Goal: Task Accomplishment & Management: Use online tool/utility

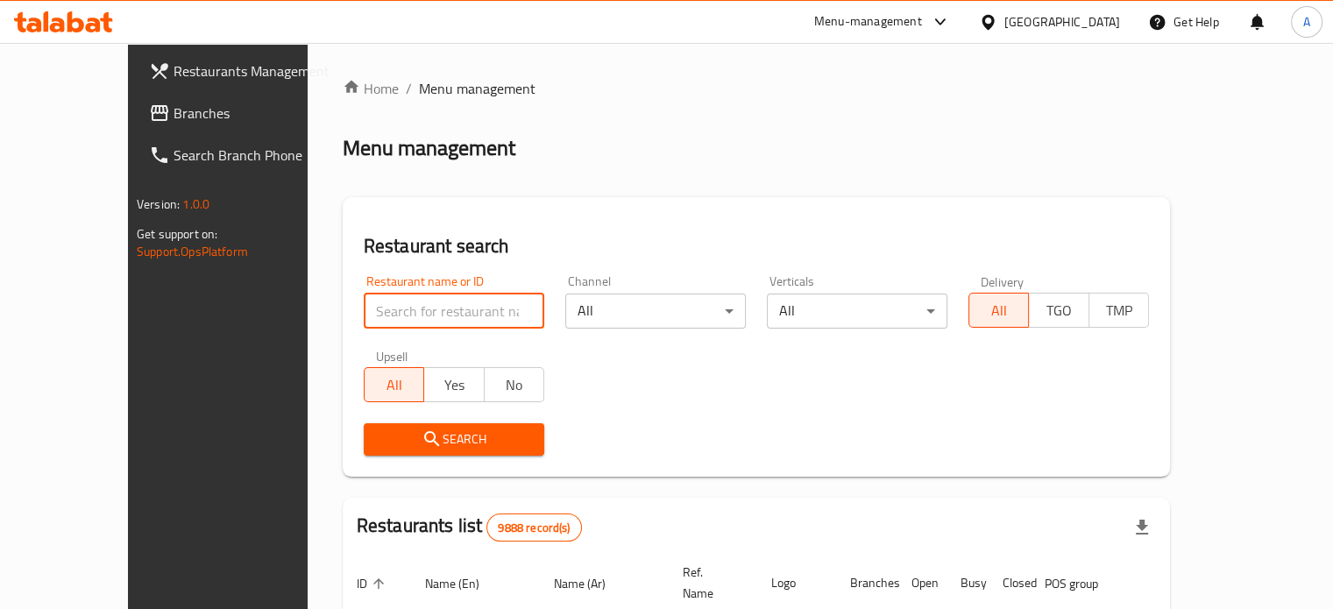
click at [462, 318] on input "search" at bounding box center [454, 311] width 181 height 35
type input "mucho"
click button "Search" at bounding box center [454, 439] width 181 height 32
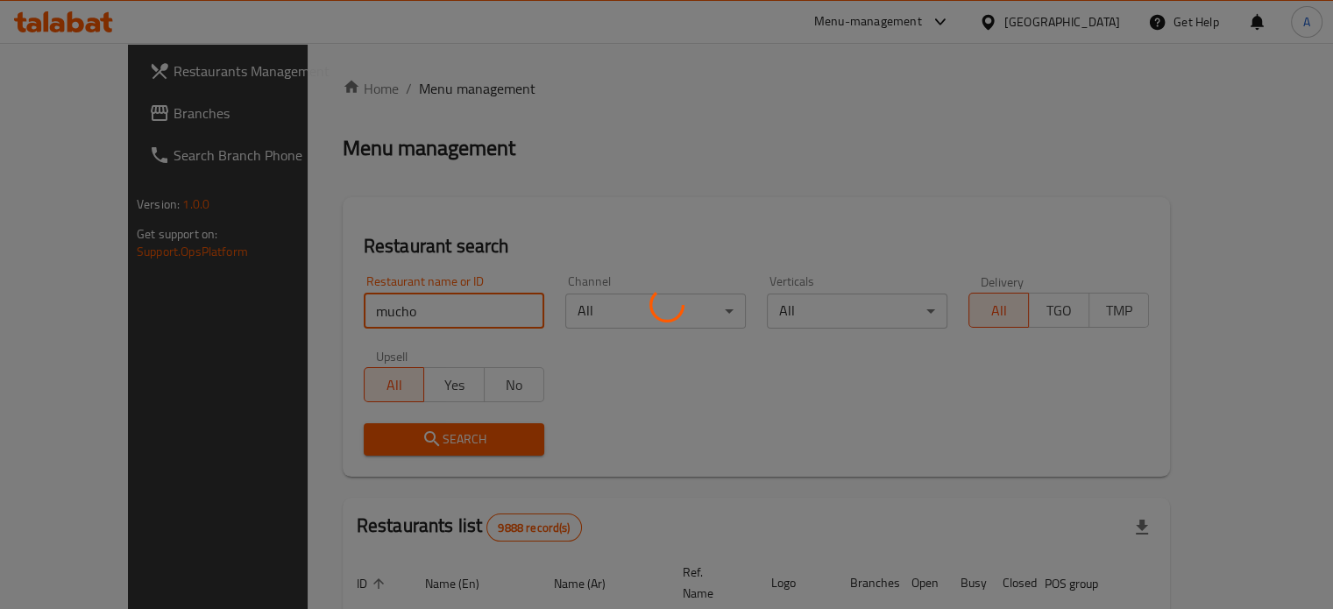
click button "Search" at bounding box center [454, 439] width 181 height 32
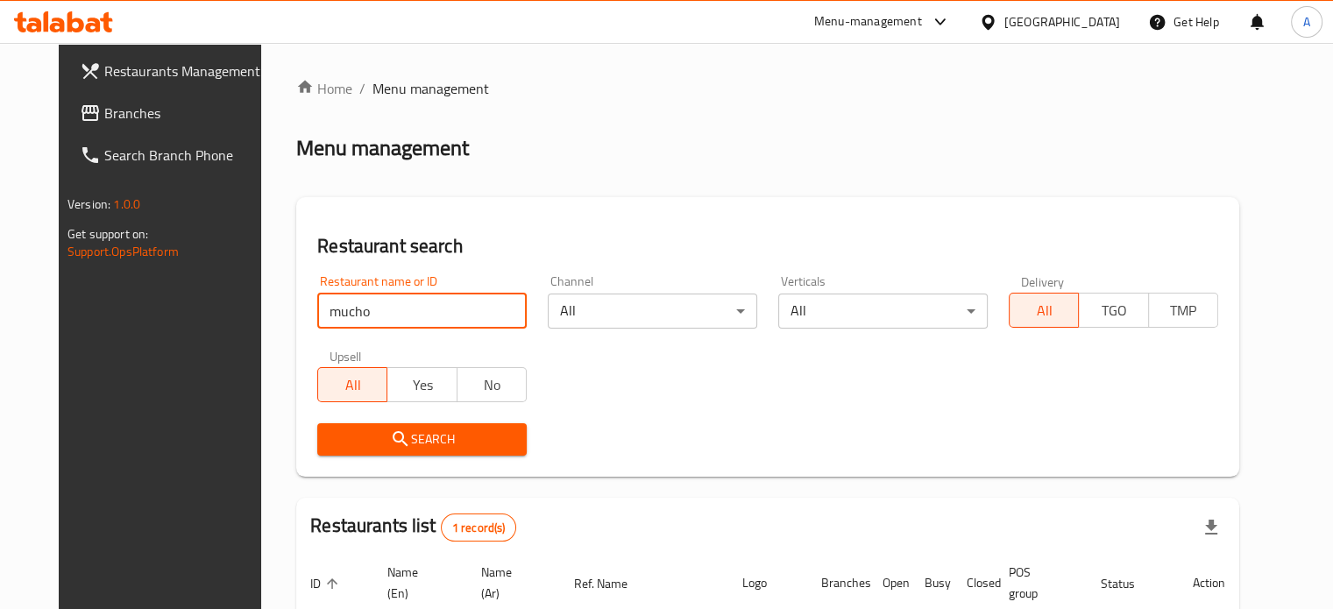
click at [405, 450] on span "Search" at bounding box center [421, 440] width 181 height 22
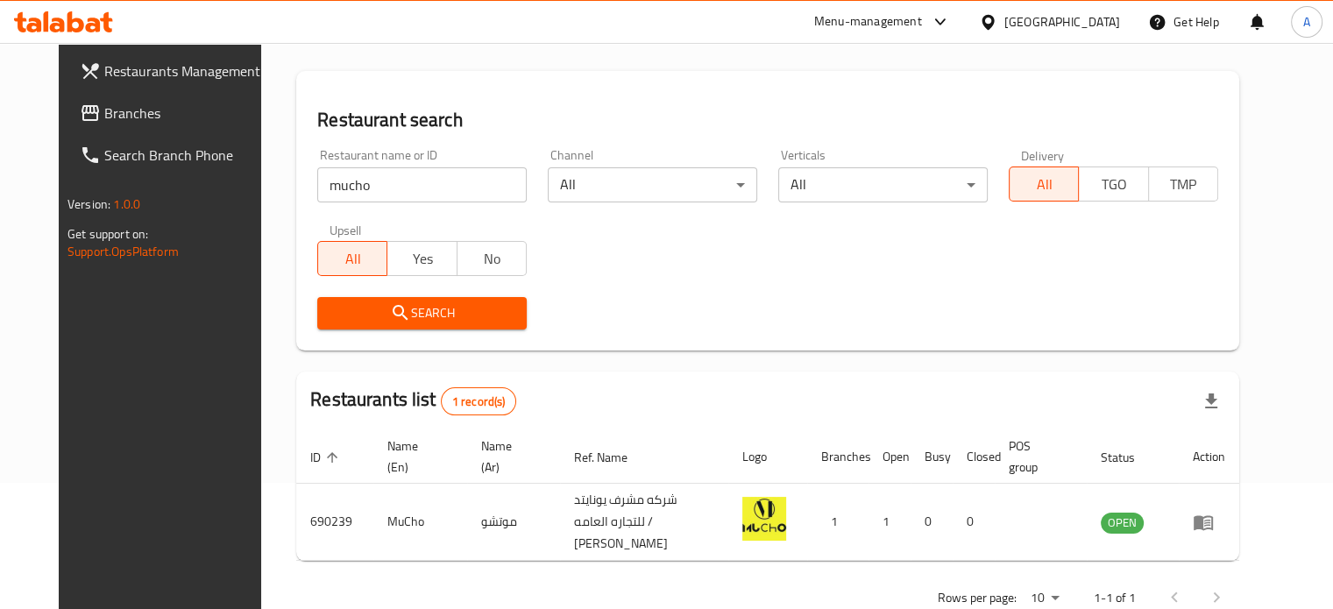
scroll to position [158, 0]
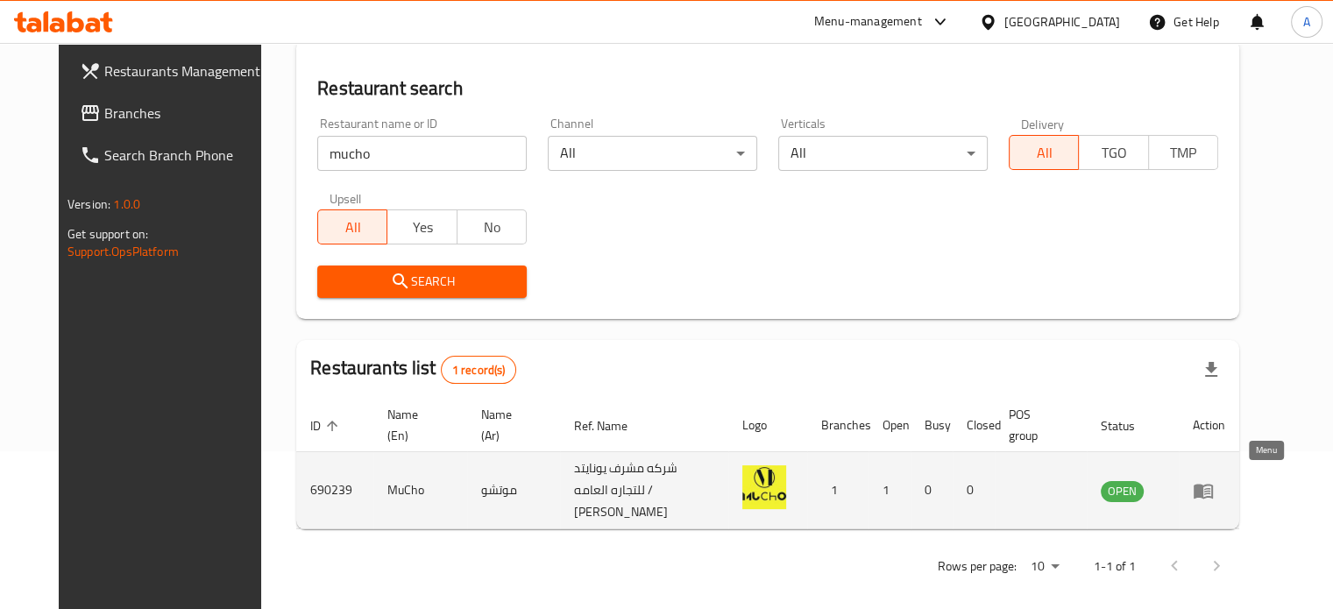
click at [1213, 486] on icon "enhanced table" at bounding box center [1203, 491] width 19 height 15
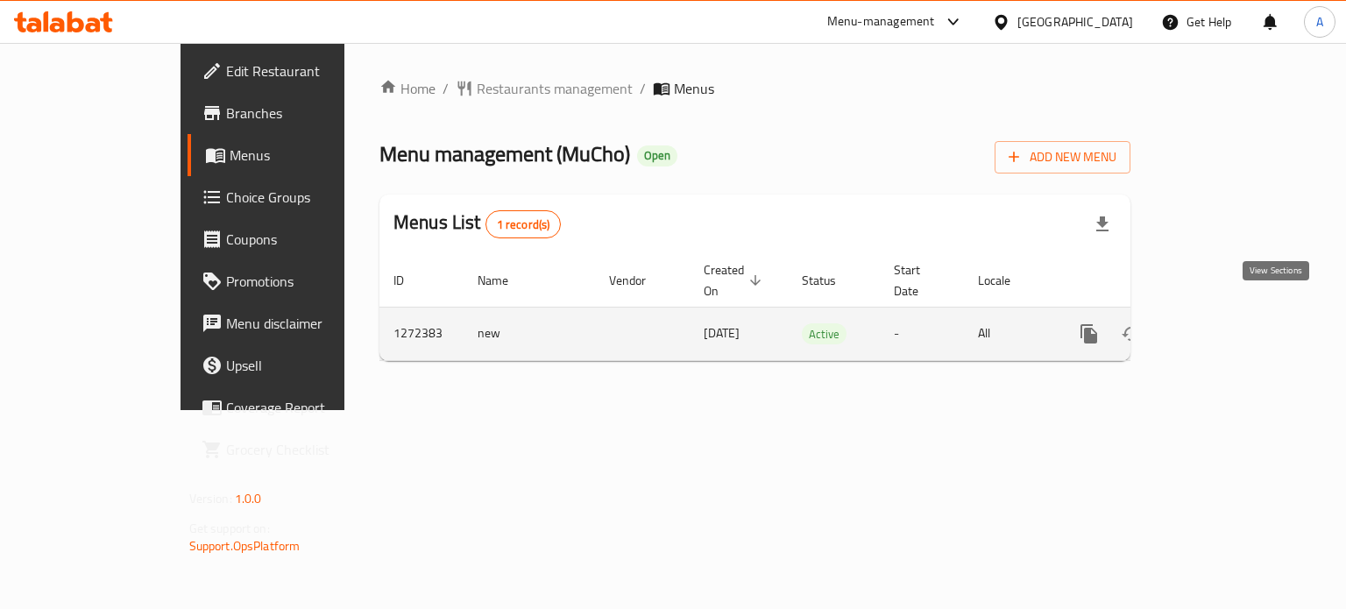
click at [1226, 323] on icon "enhanced table" at bounding box center [1215, 333] width 21 height 21
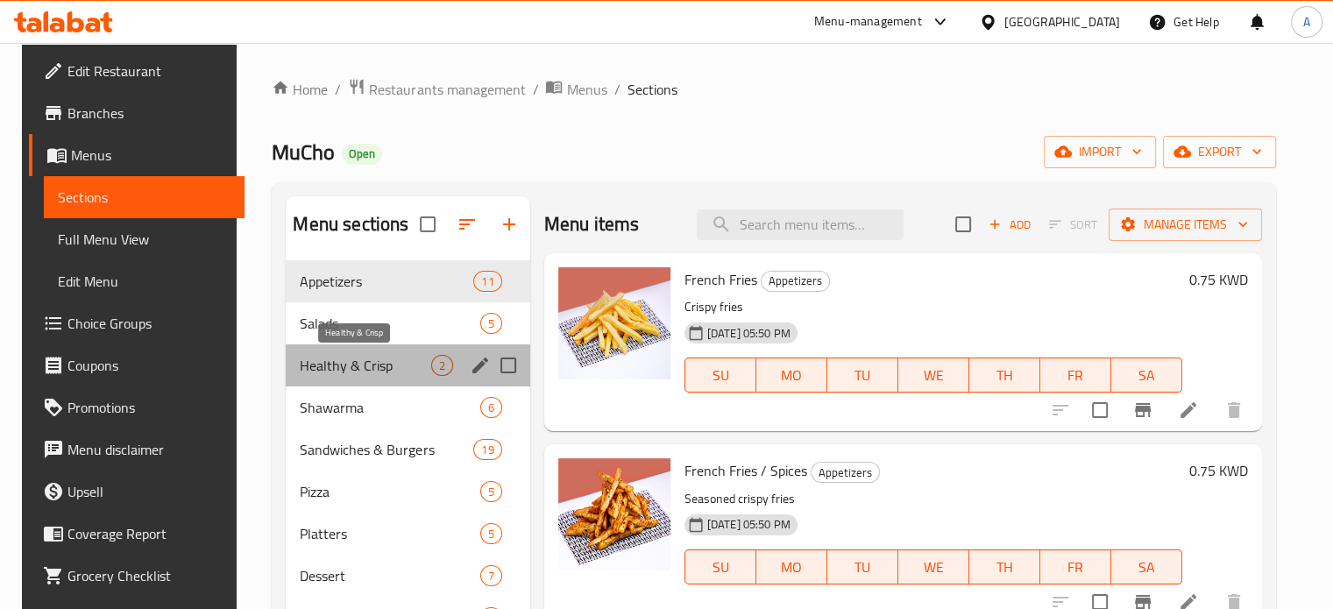
click at [372, 367] on span "Healthy & Crisp" at bounding box center [365, 365] width 131 height 21
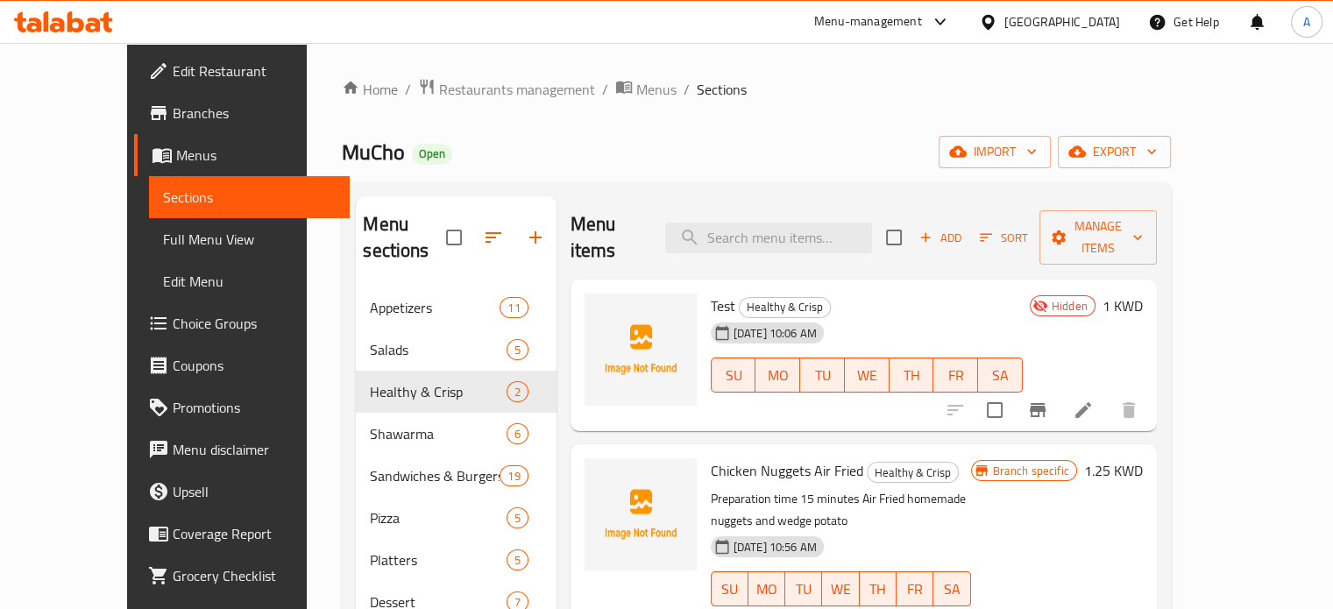
click at [78, 22] on icon at bounding box center [75, 21] width 17 height 21
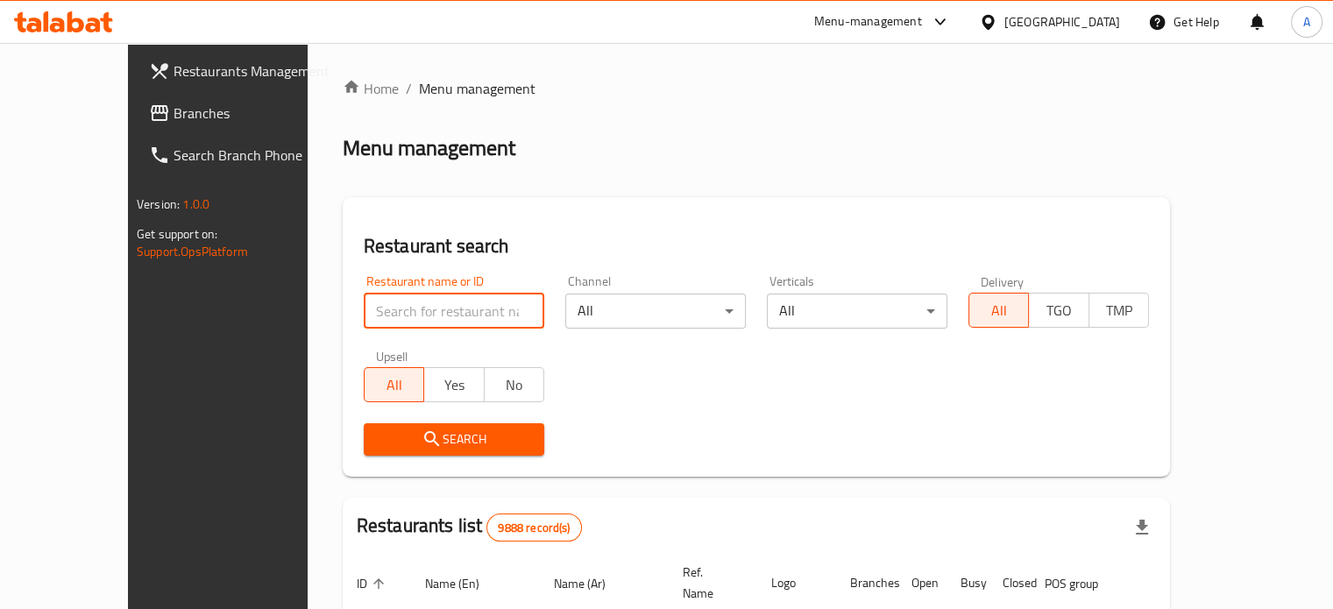
click at [446, 308] on input "search" at bounding box center [454, 311] width 181 height 35
type input "labz"
click button "Search" at bounding box center [454, 439] width 181 height 32
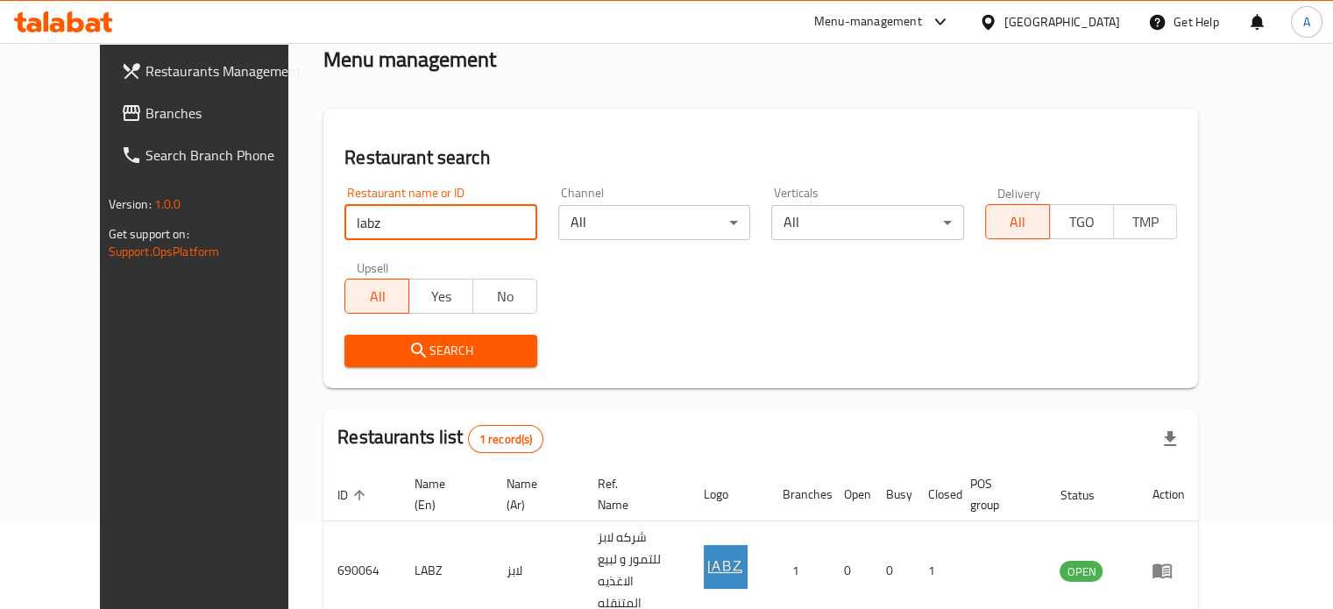
scroll to position [158, 0]
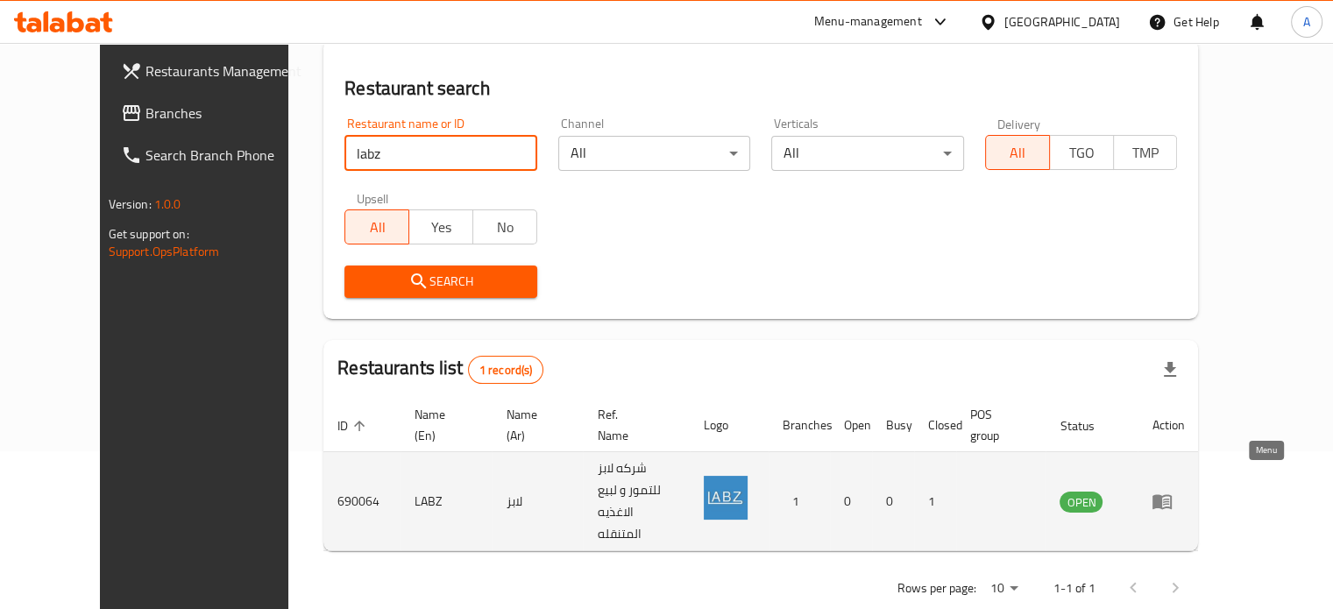
click at [1172, 495] on icon "enhanced table" at bounding box center [1161, 502] width 19 height 15
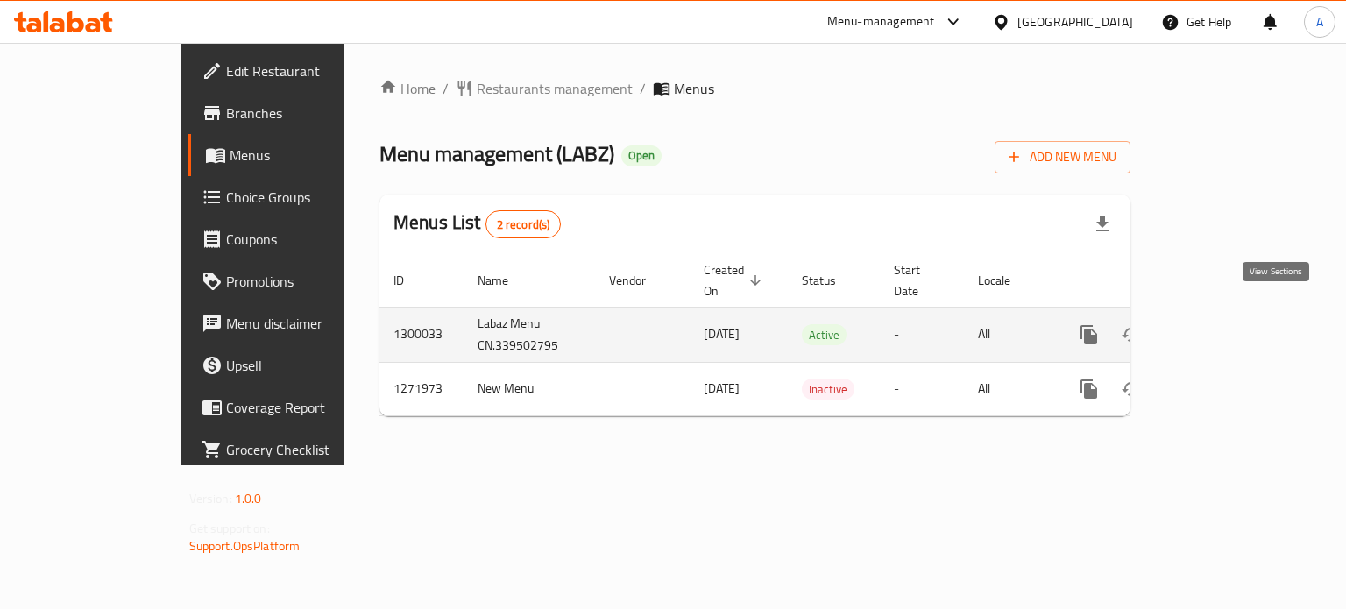
click at [1226, 324] on icon "enhanced table" at bounding box center [1215, 334] width 21 height 21
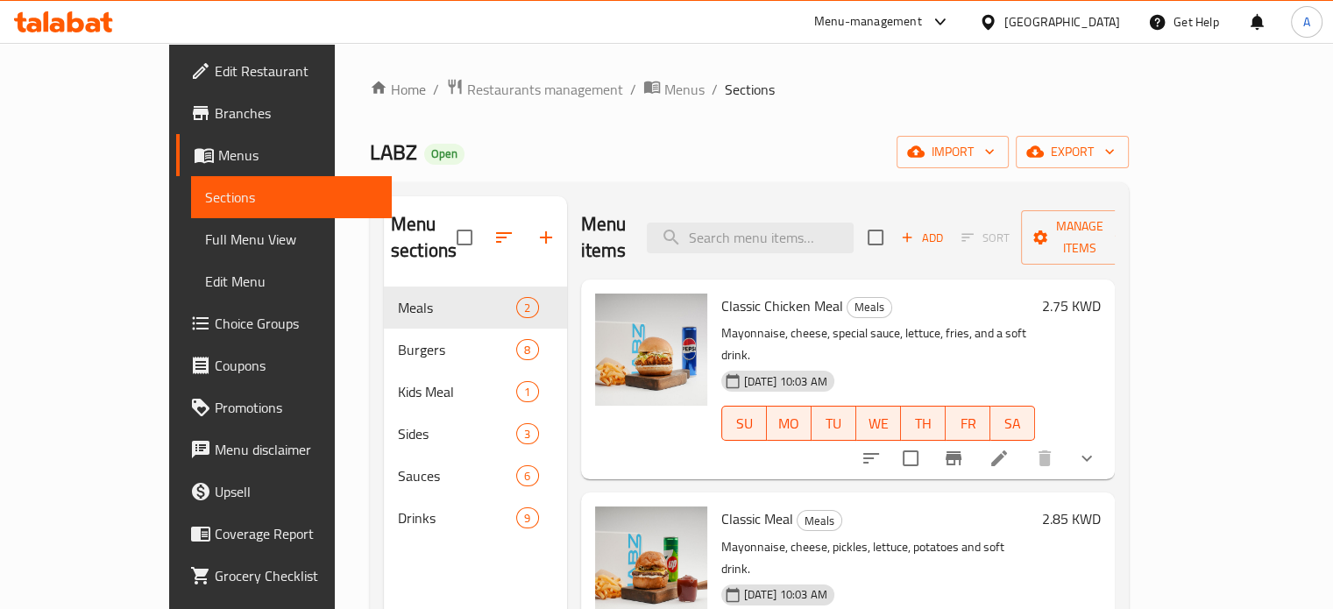
click at [77, 24] on icon at bounding box center [63, 21] width 99 height 21
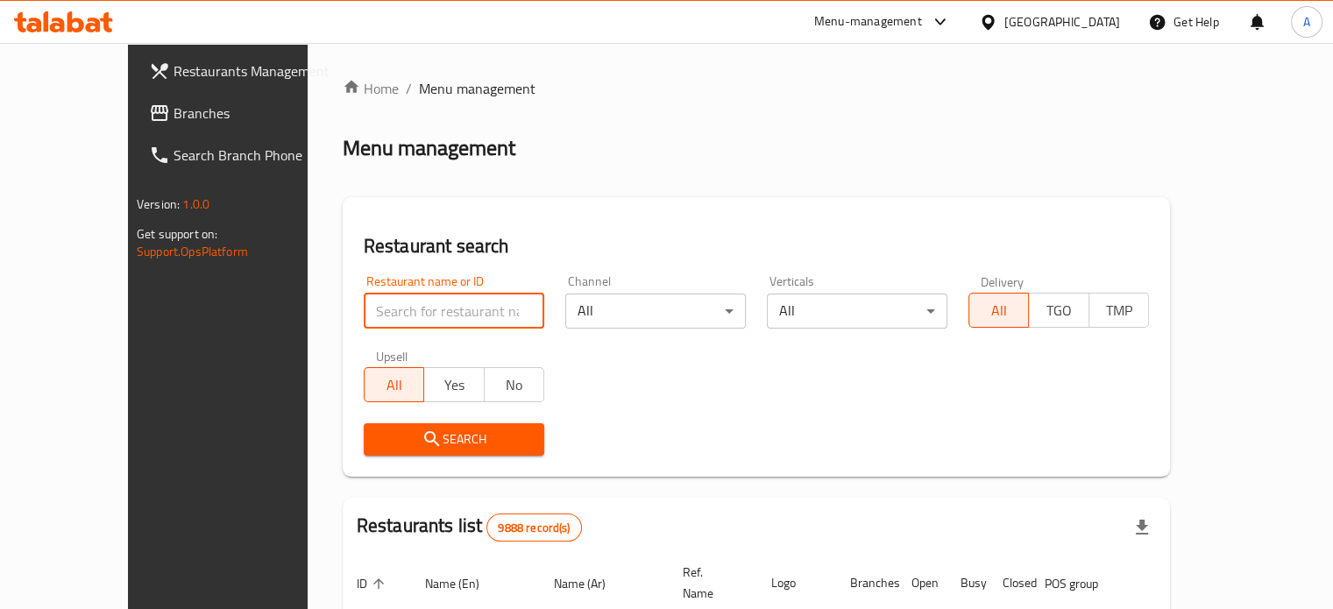
click at [408, 304] on input "search" at bounding box center [454, 311] width 181 height 35
type input "mucho"
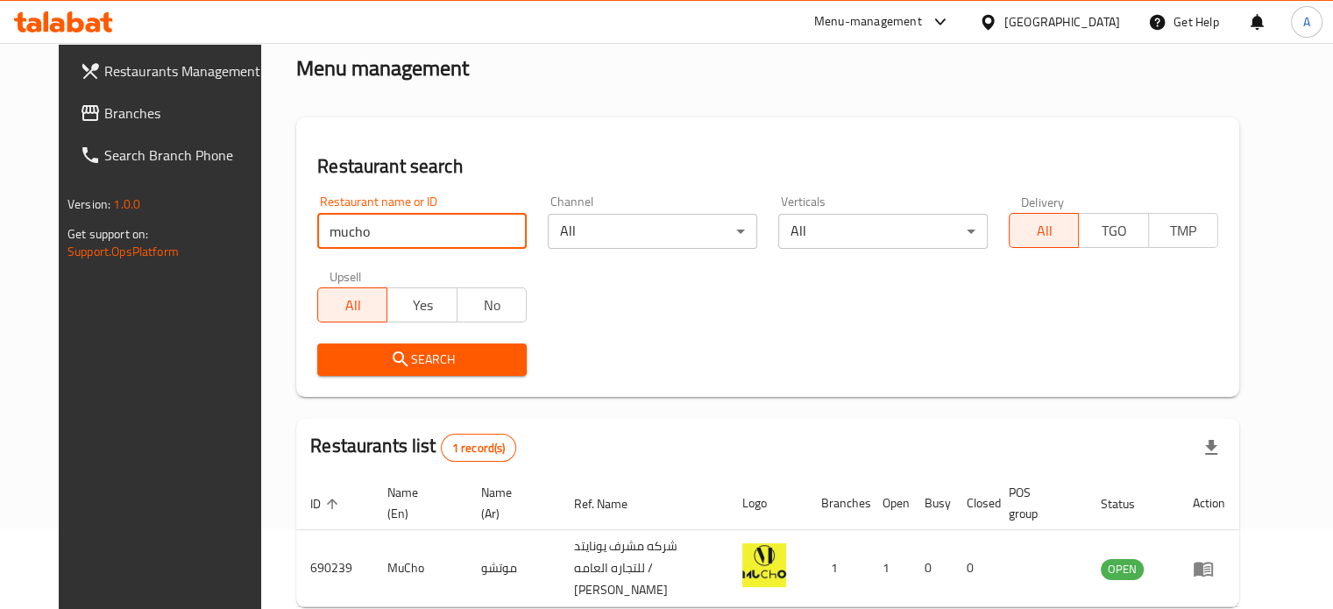
scroll to position [158, 0]
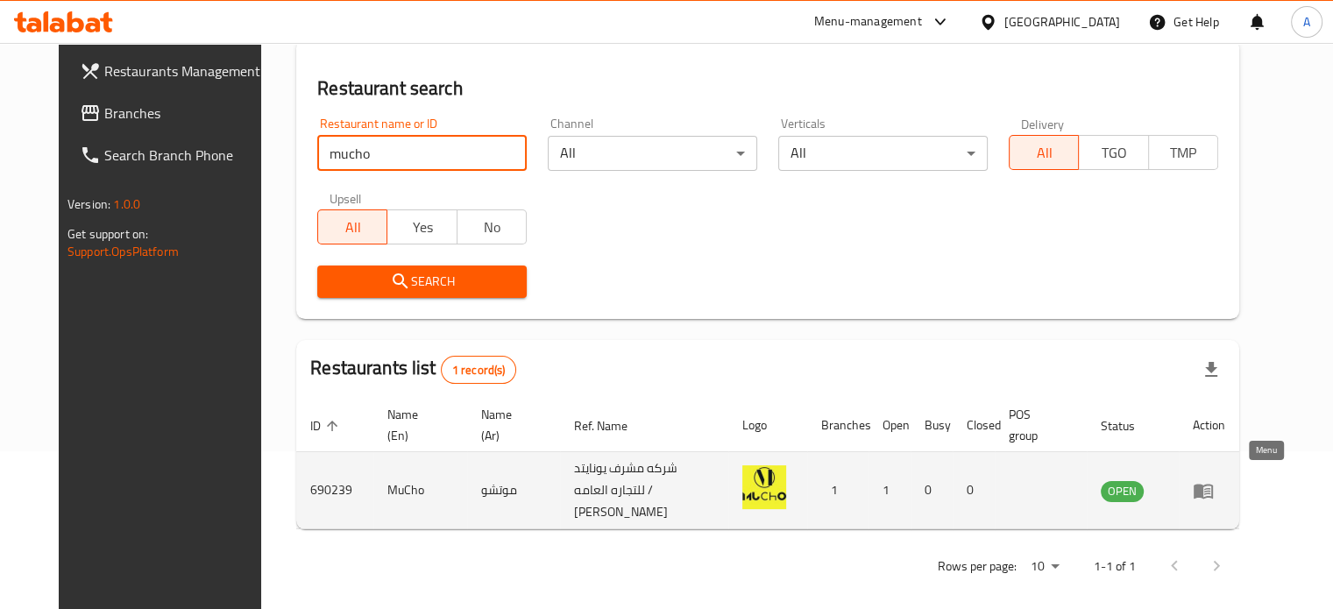
click at [1214, 486] on icon "enhanced table" at bounding box center [1203, 490] width 21 height 21
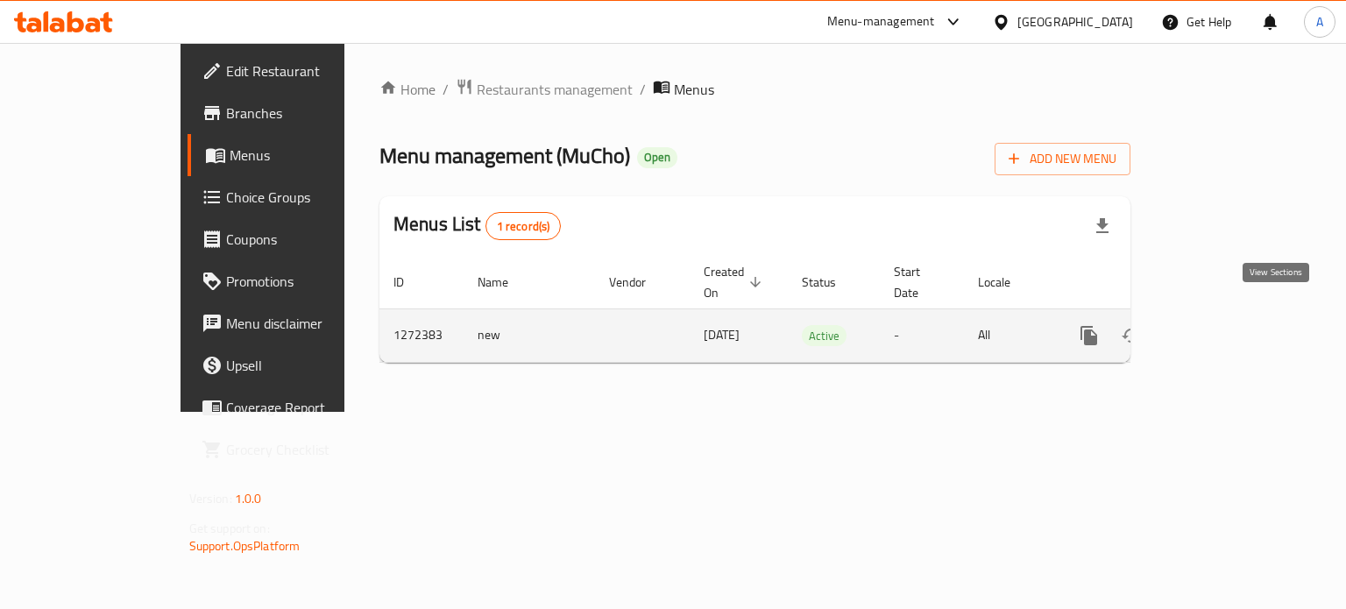
click at [1226, 325] on icon "enhanced table" at bounding box center [1215, 335] width 21 height 21
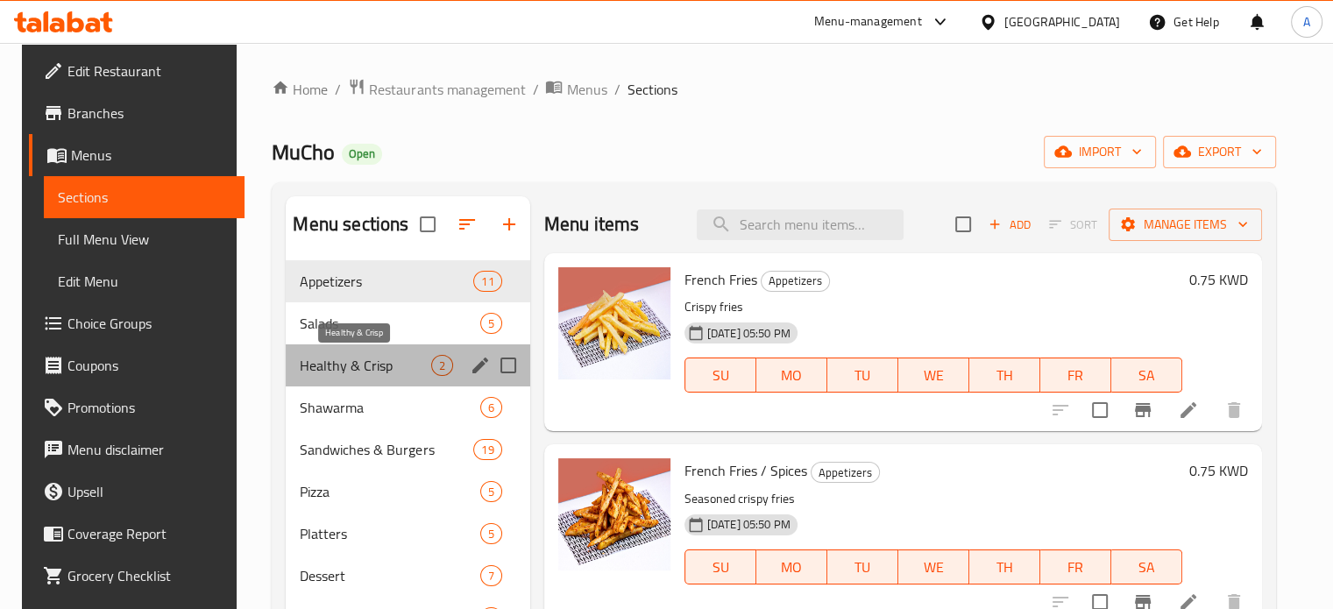
click at [363, 359] on span "Healthy & Crisp" at bounding box center [365, 365] width 131 height 21
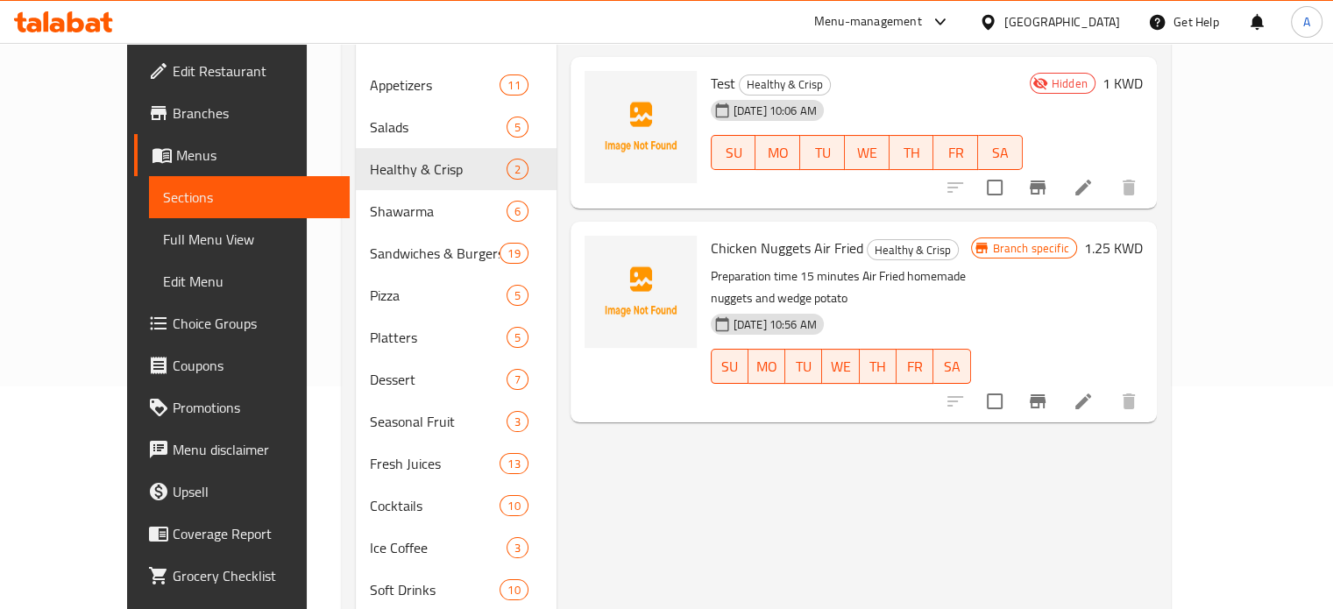
scroll to position [120, 0]
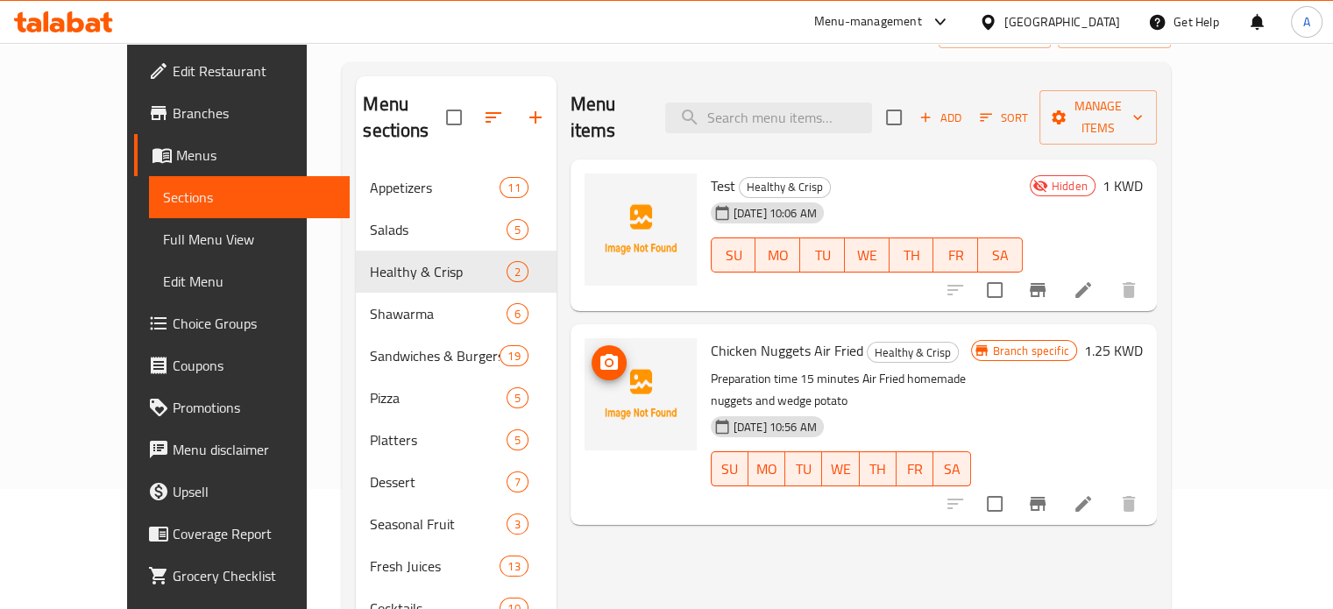
click at [600, 354] on icon "upload picture" at bounding box center [609, 362] width 18 height 16
